Goal: Transaction & Acquisition: Book appointment/travel/reservation

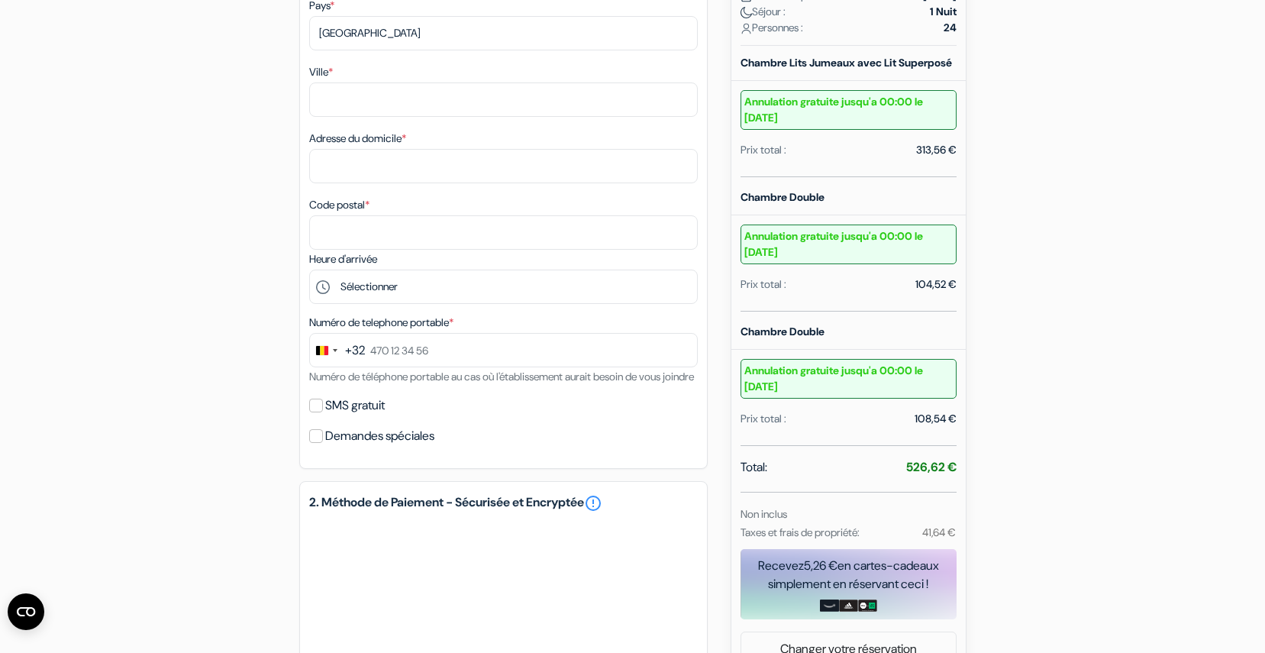
scroll to position [611, 0]
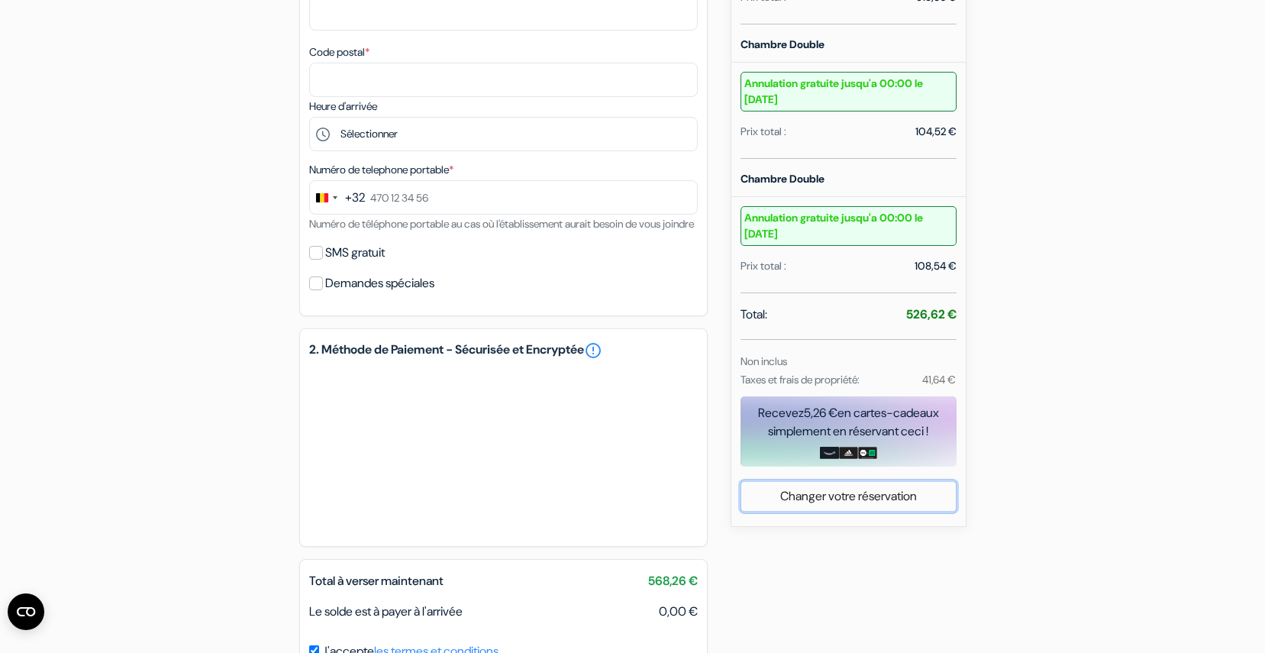
click at [858, 503] on link "Changer votre réservation" at bounding box center [848, 496] width 215 height 29
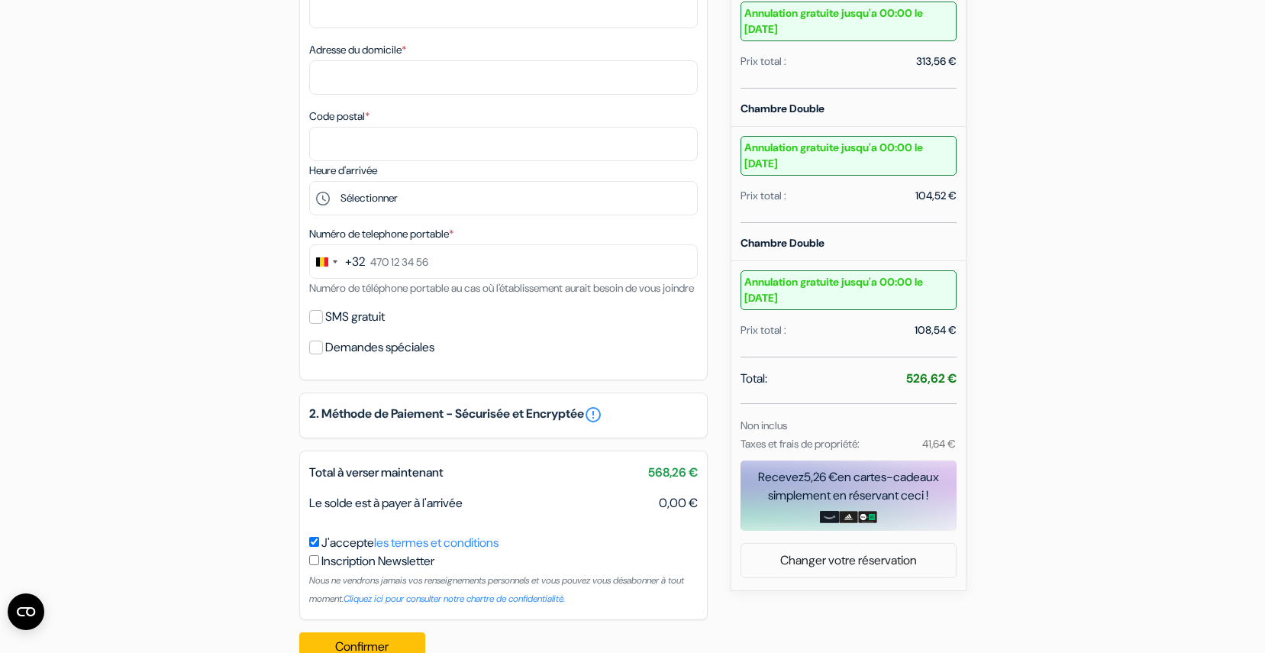
scroll to position [606, 0]
